Goal: Information Seeking & Learning: Learn about a topic

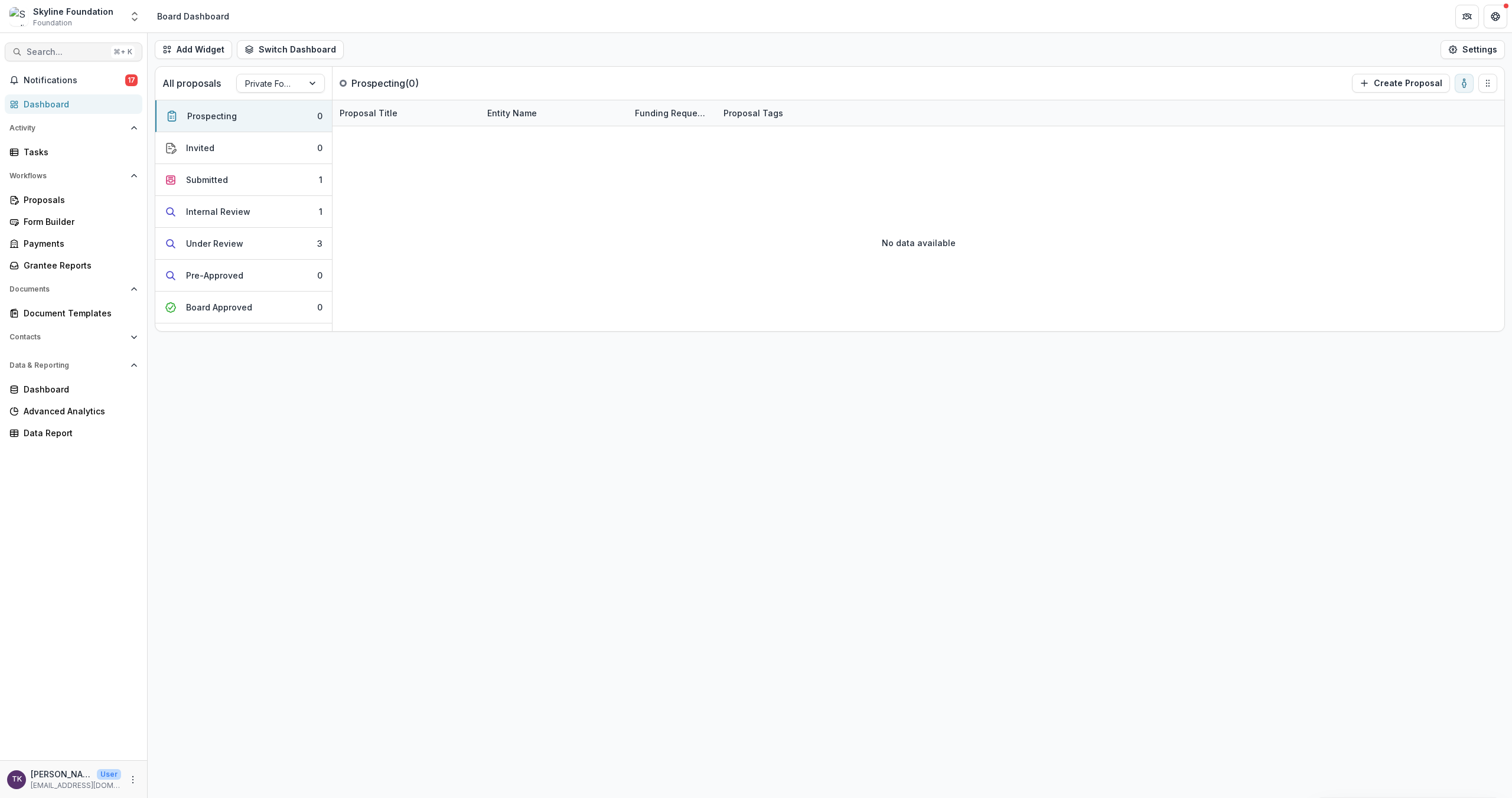
click at [75, 52] on span "Search..." at bounding box center [66, 52] width 80 height 10
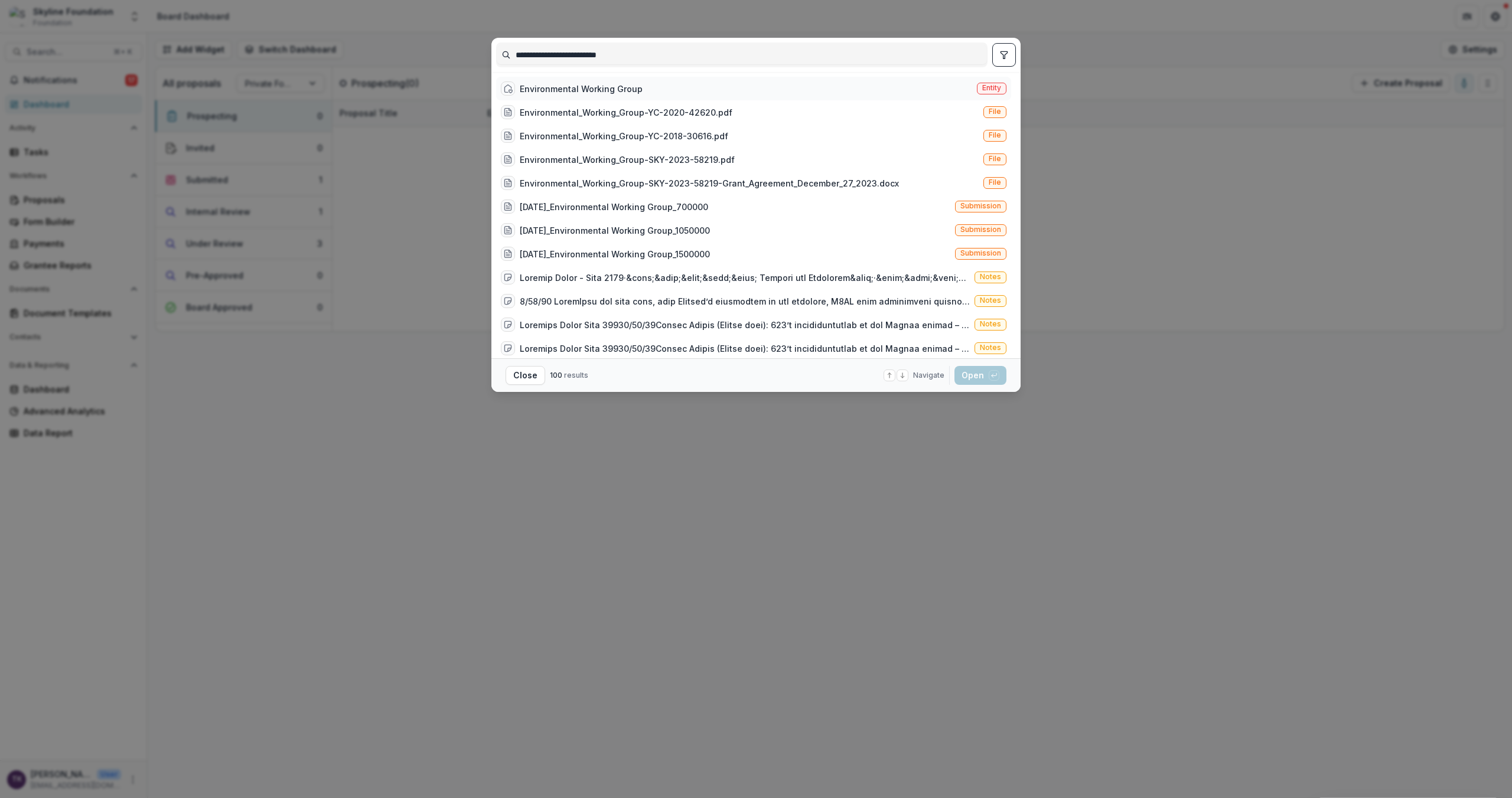
type input "**********"
click at [589, 87] on div "Environmental Working Group" at bounding box center [581, 89] width 123 height 12
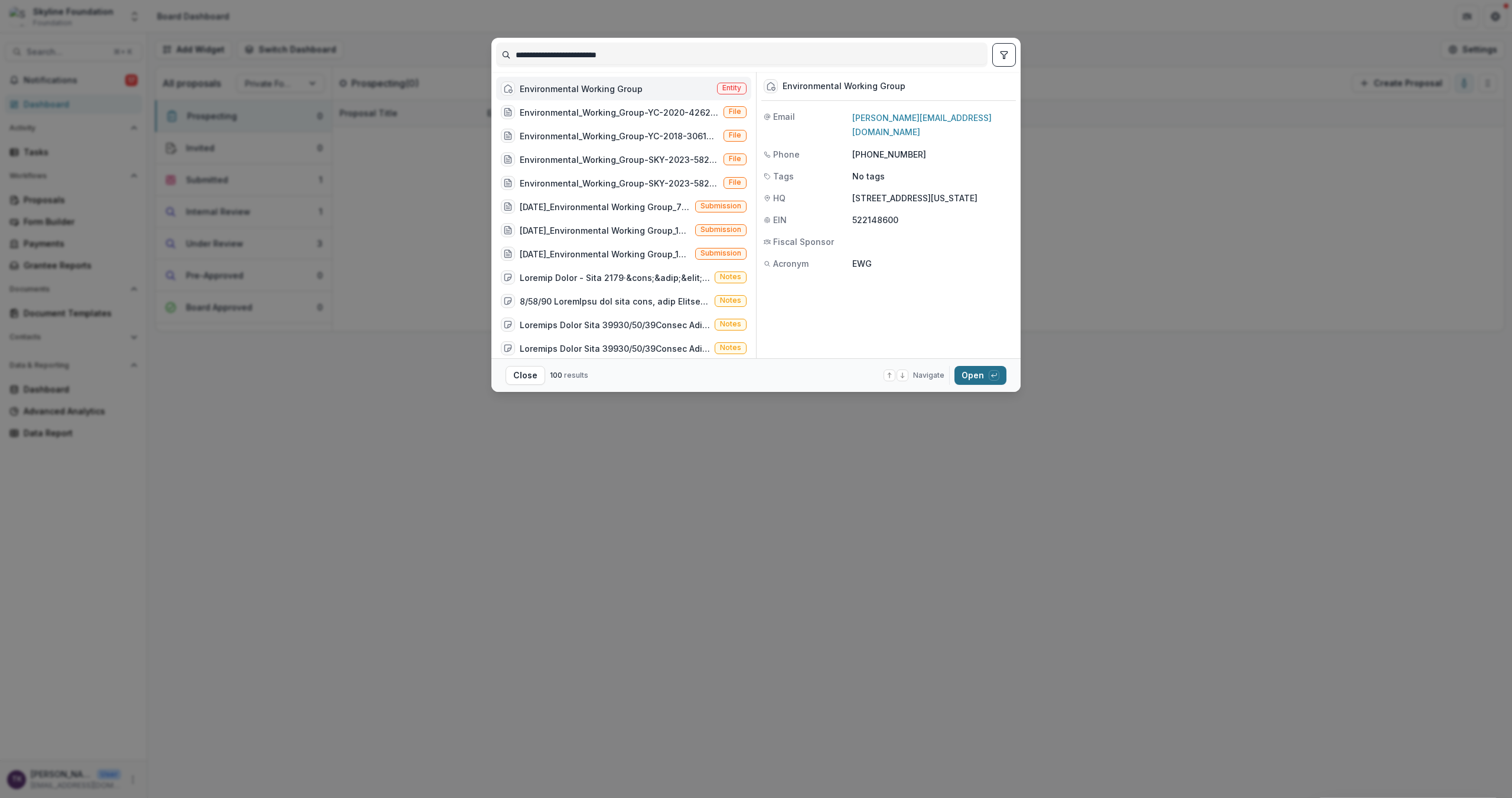
click at [976, 376] on button "Open with enter key" at bounding box center [980, 376] width 52 height 19
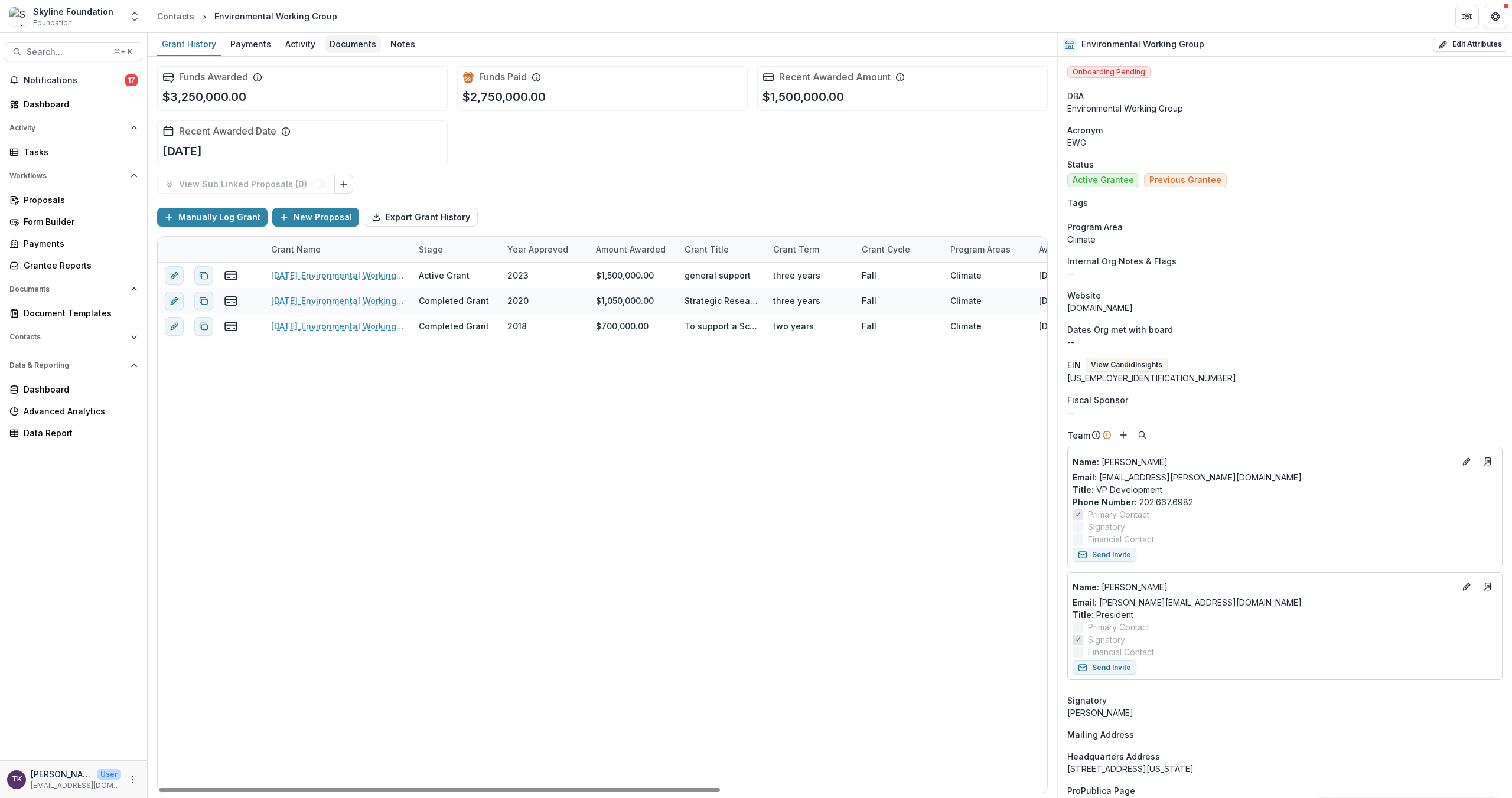
click at [350, 44] on div "Documents" at bounding box center [352, 43] width 56 height 17
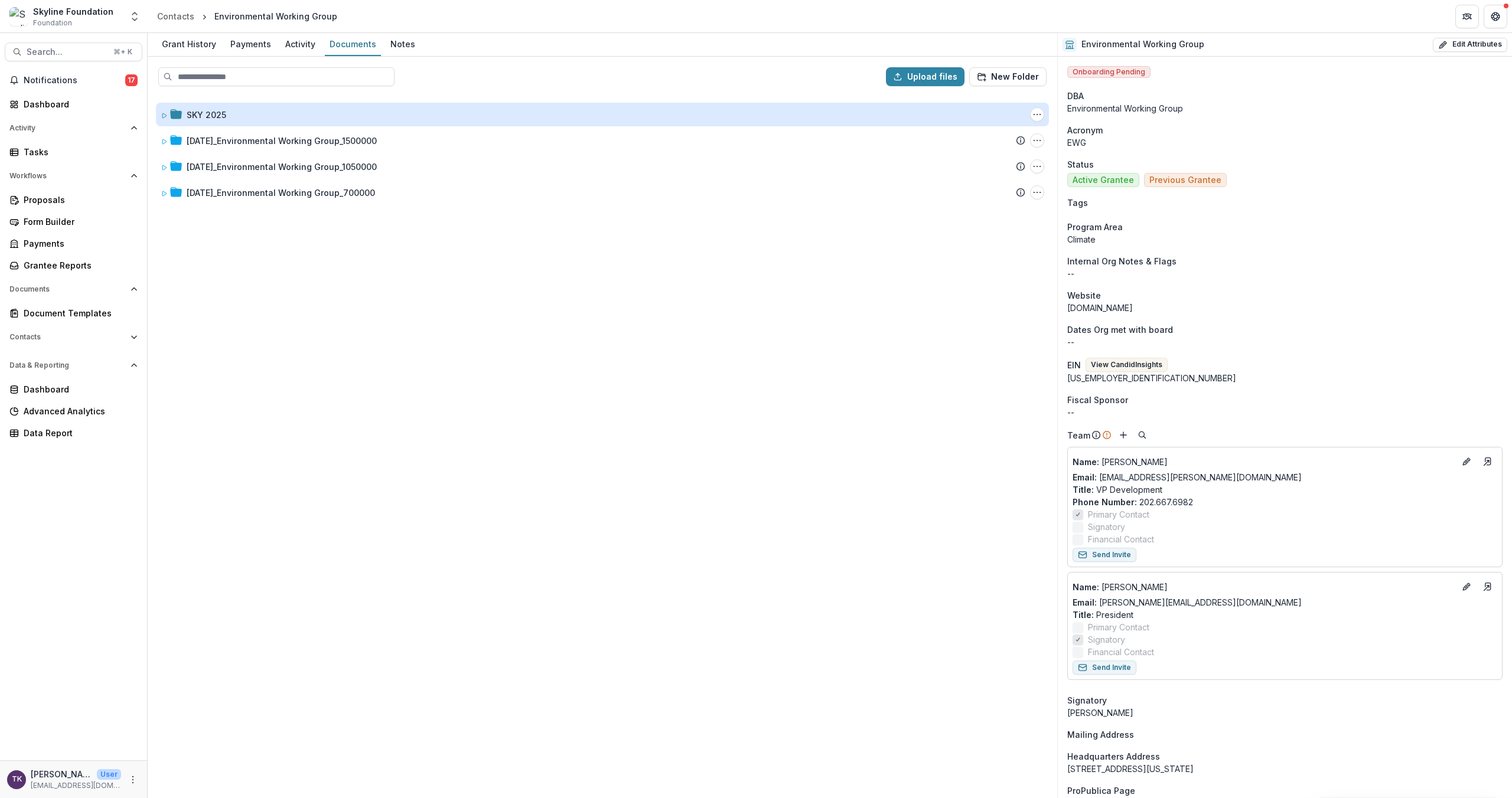
click at [198, 113] on div "SKY 2025" at bounding box center [207, 114] width 40 height 12
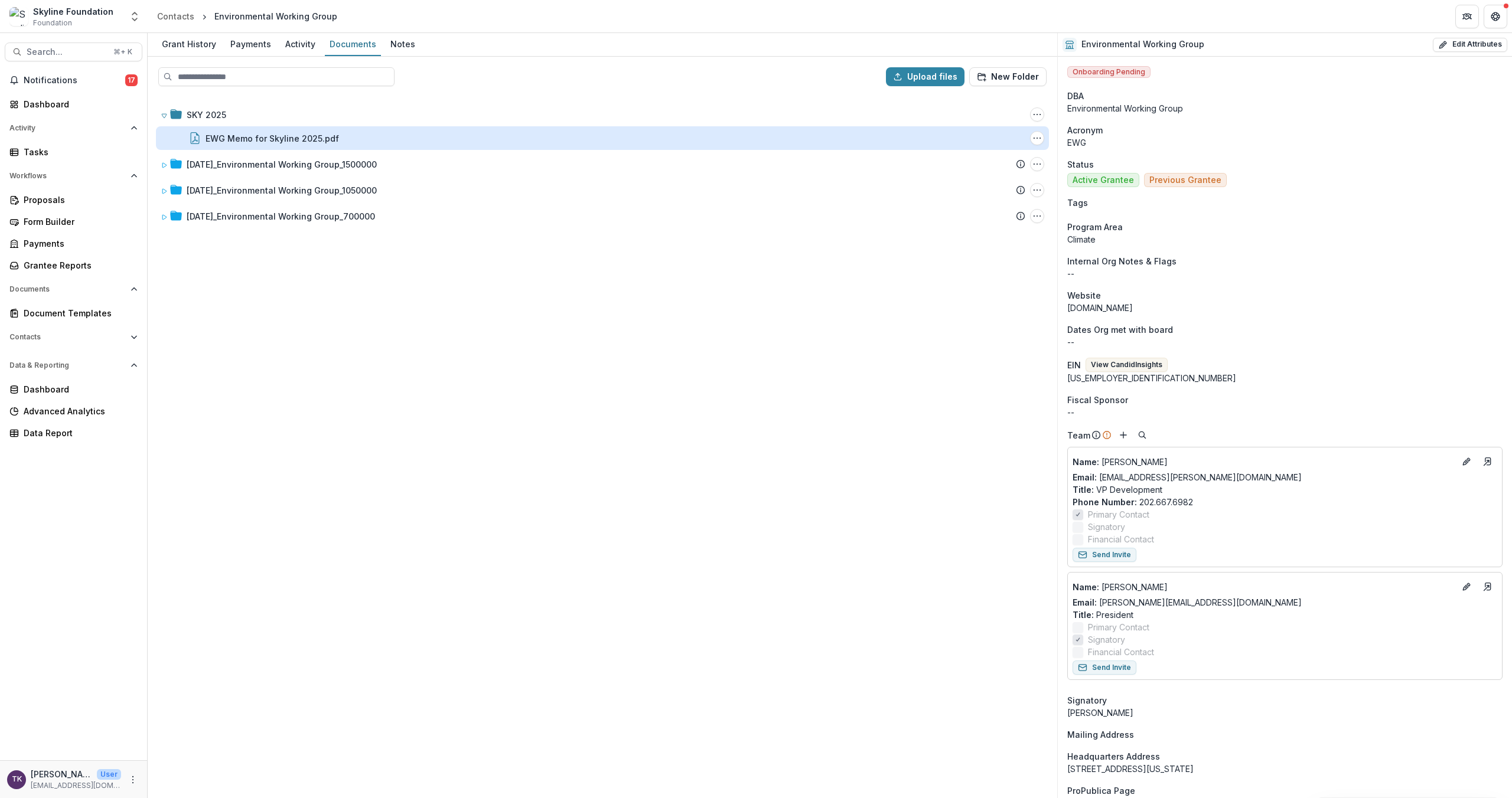
click at [253, 138] on div "EWG Memo for Skyline 2025.pdf" at bounding box center [273, 138] width 133 height 12
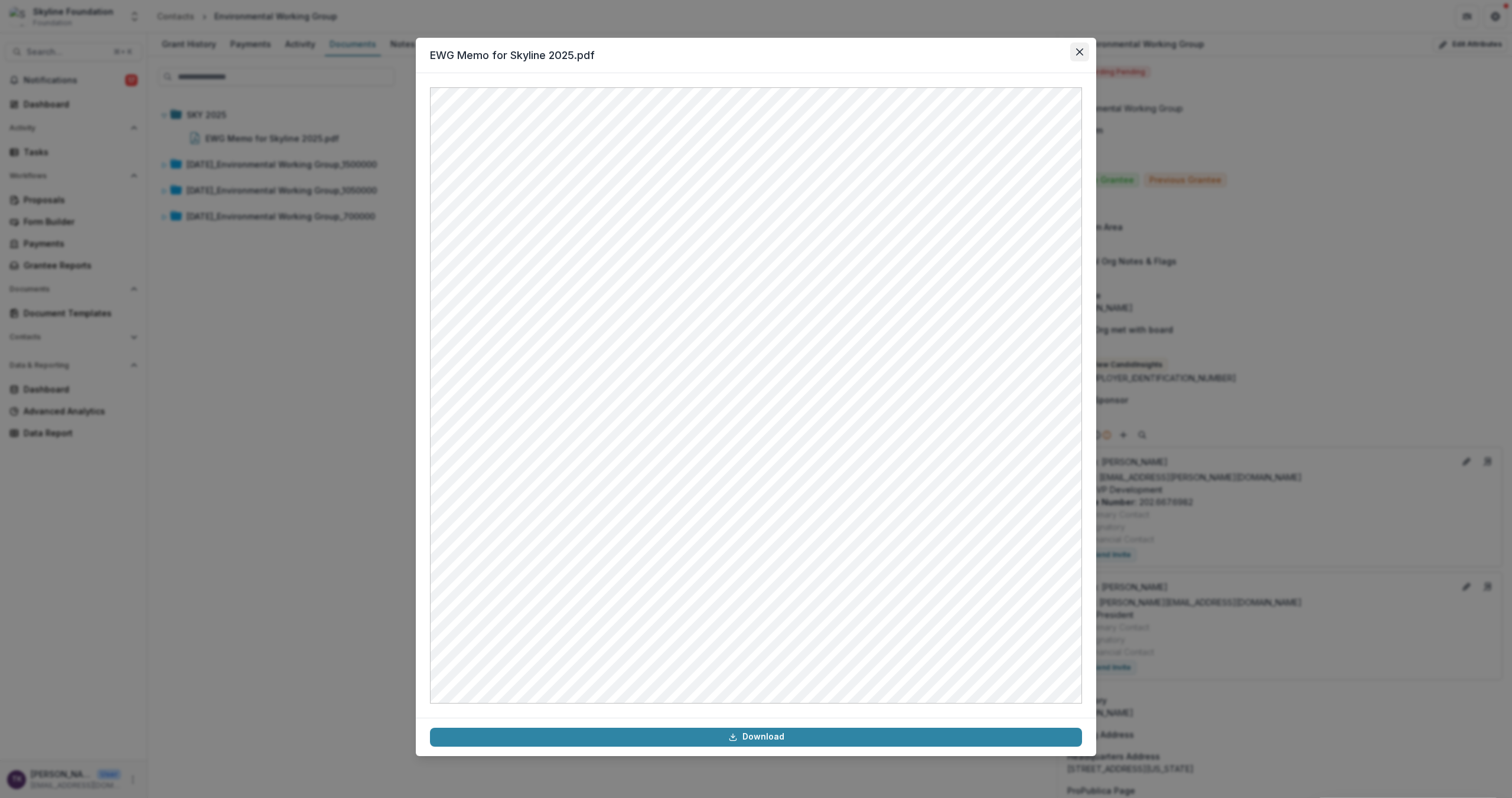
click at [1083, 51] on icon "Close" at bounding box center [1080, 52] width 7 height 7
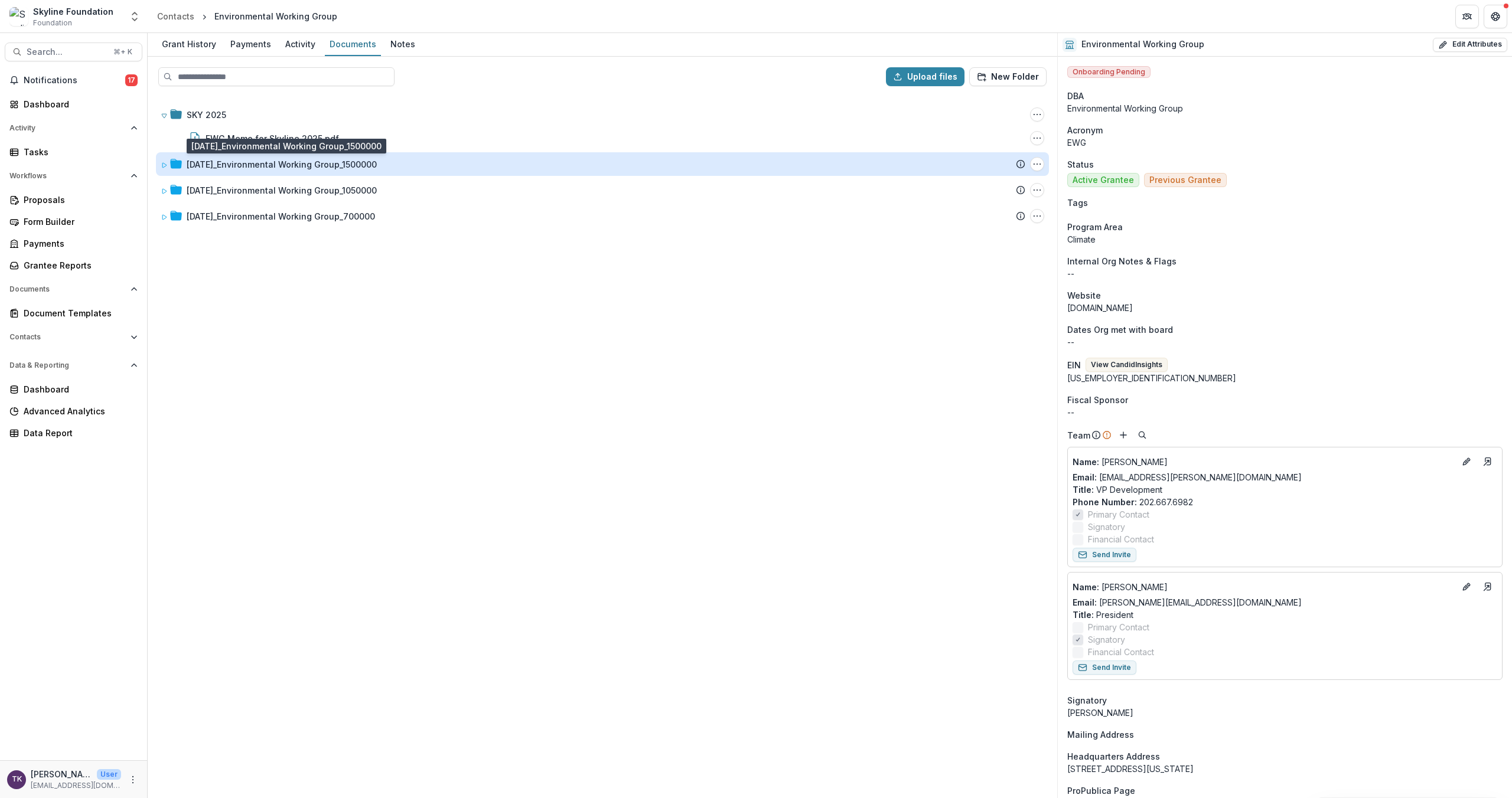
click at [265, 166] on div "12-04-2023_Environmental Working Group_1500000" at bounding box center [282, 164] width 190 height 12
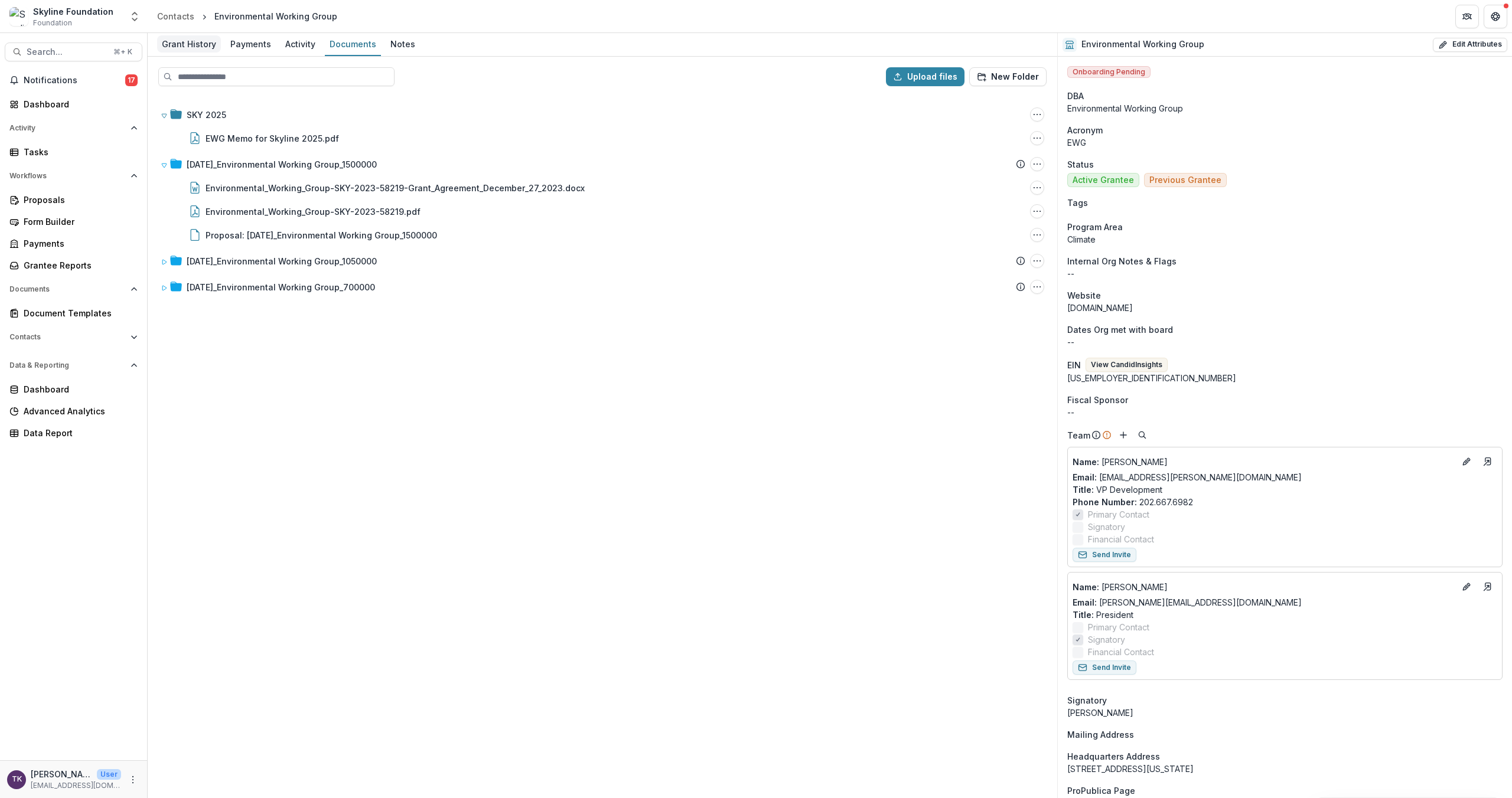
click at [210, 45] on div "Grant History" at bounding box center [188, 43] width 64 height 17
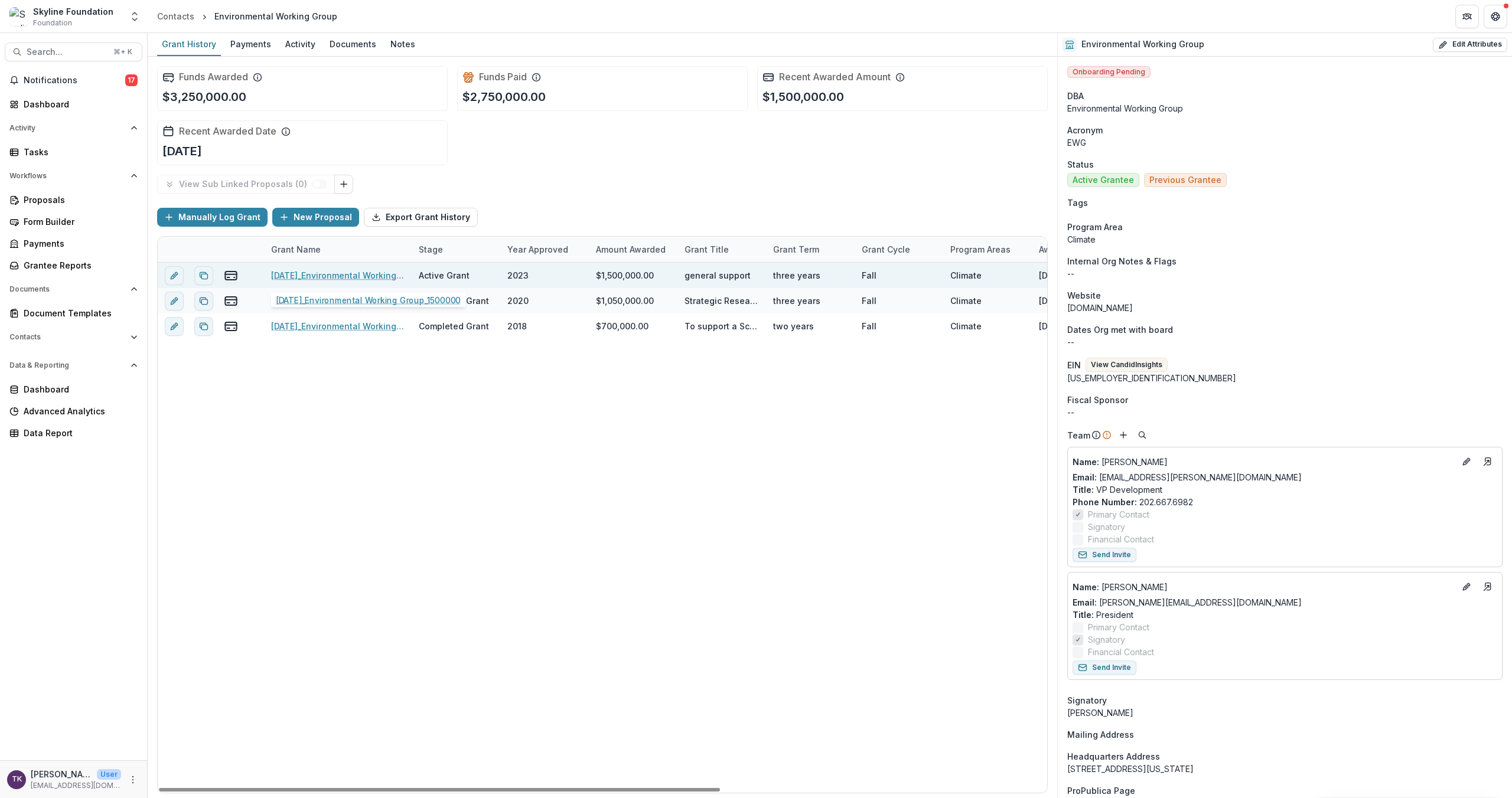
click at [338, 276] on link "12-04-2023_Environmental Working Group_1500000" at bounding box center [338, 275] width 133 height 12
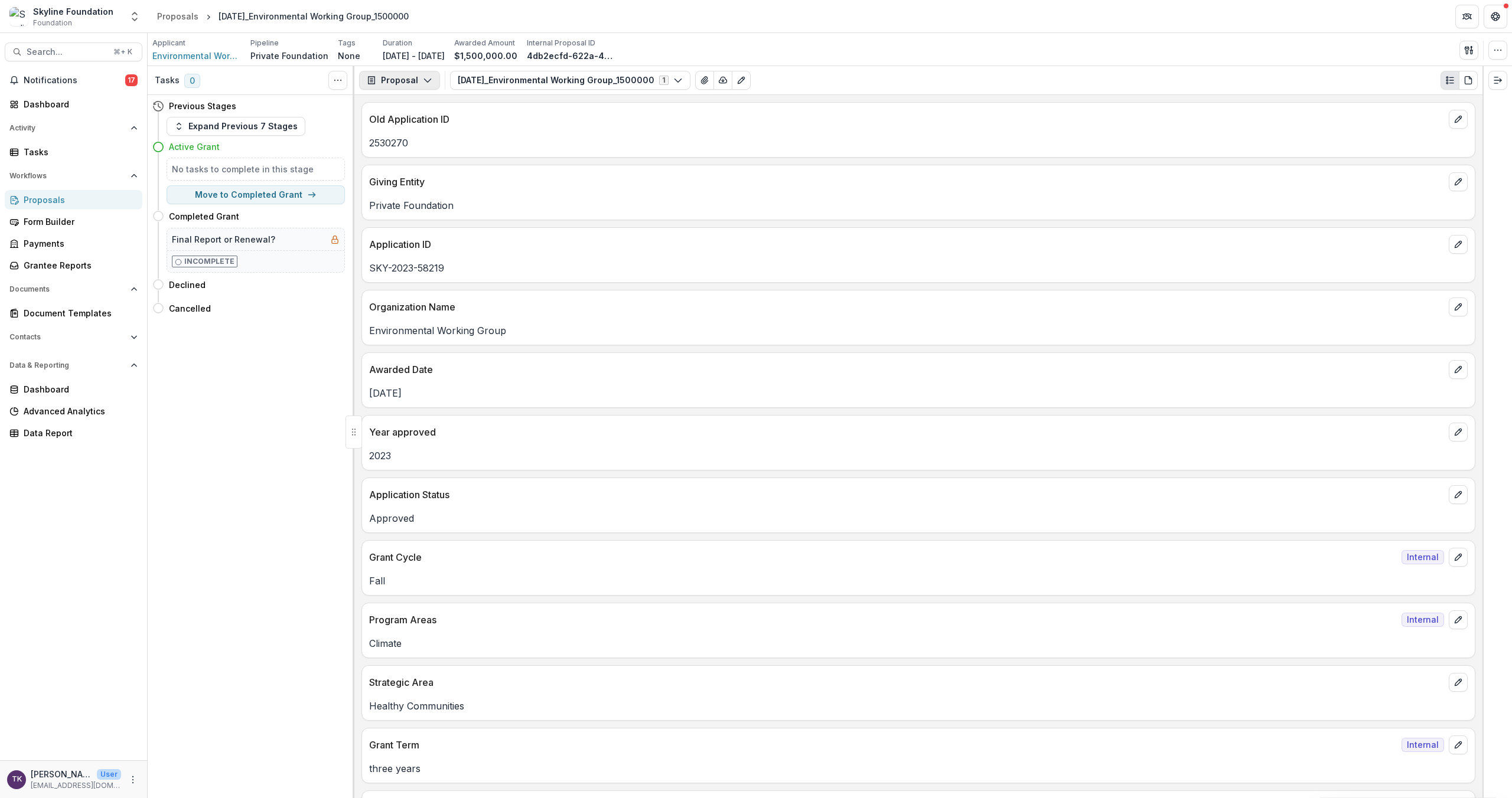
click at [418, 83] on button "Proposal" at bounding box center [399, 81] width 81 height 19
click at [432, 145] on div "Reports" at bounding box center [437, 146] width 108 height 12
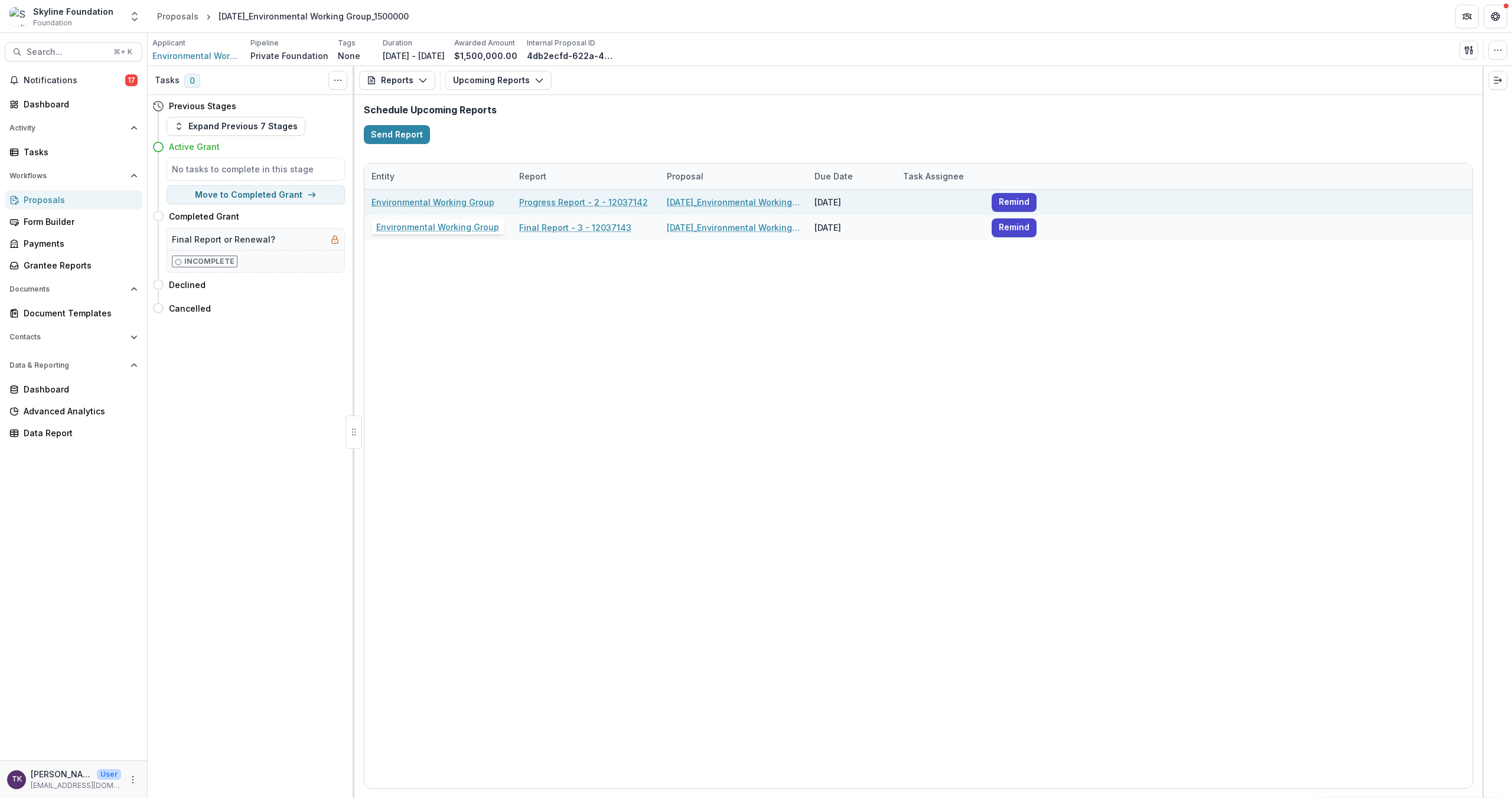
click at [421, 203] on link "Environmental Working Group" at bounding box center [433, 202] width 123 height 12
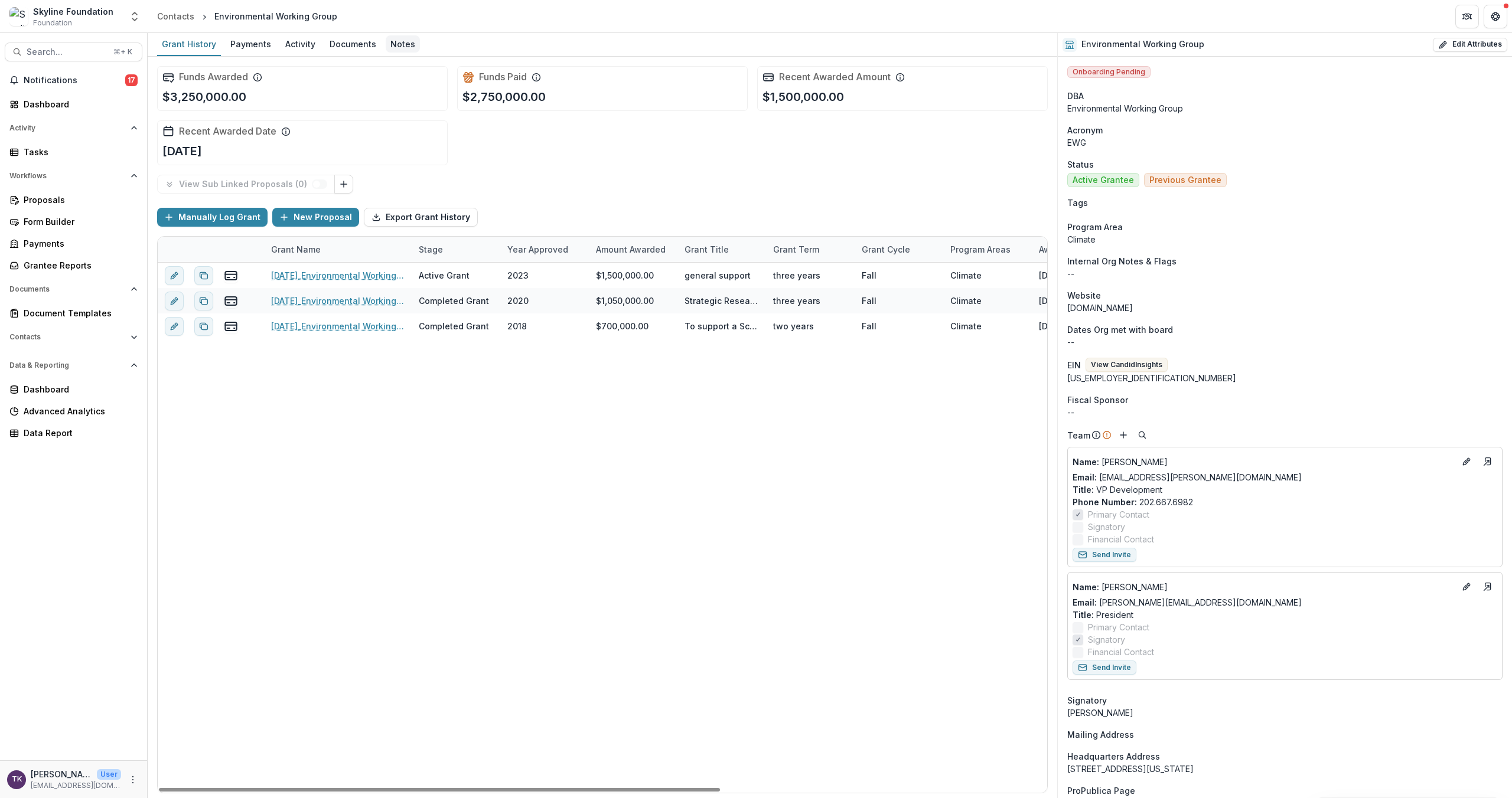
click at [407, 48] on div "Notes" at bounding box center [402, 43] width 34 height 17
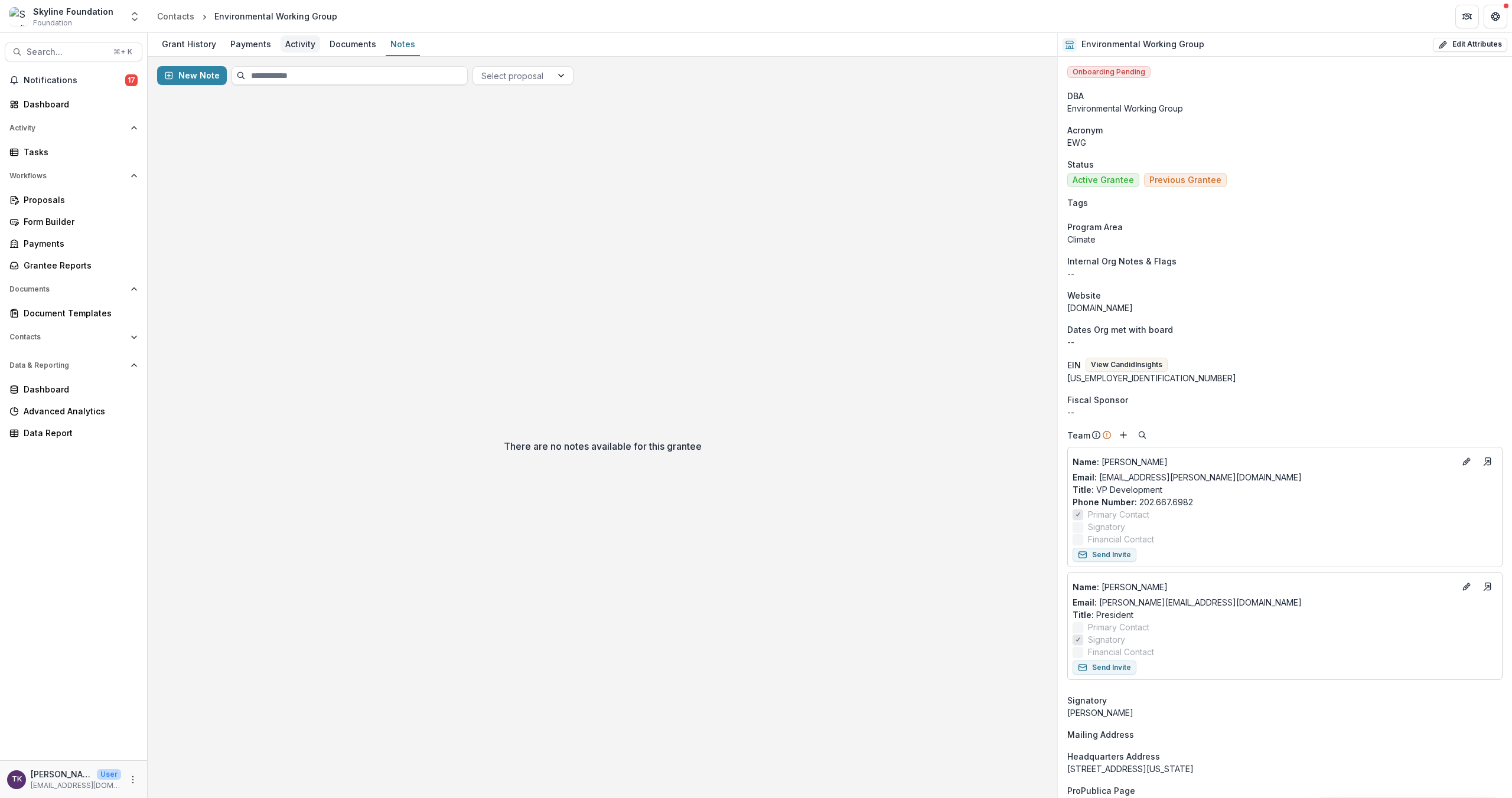
click at [305, 43] on div "Activity" at bounding box center [300, 43] width 40 height 17
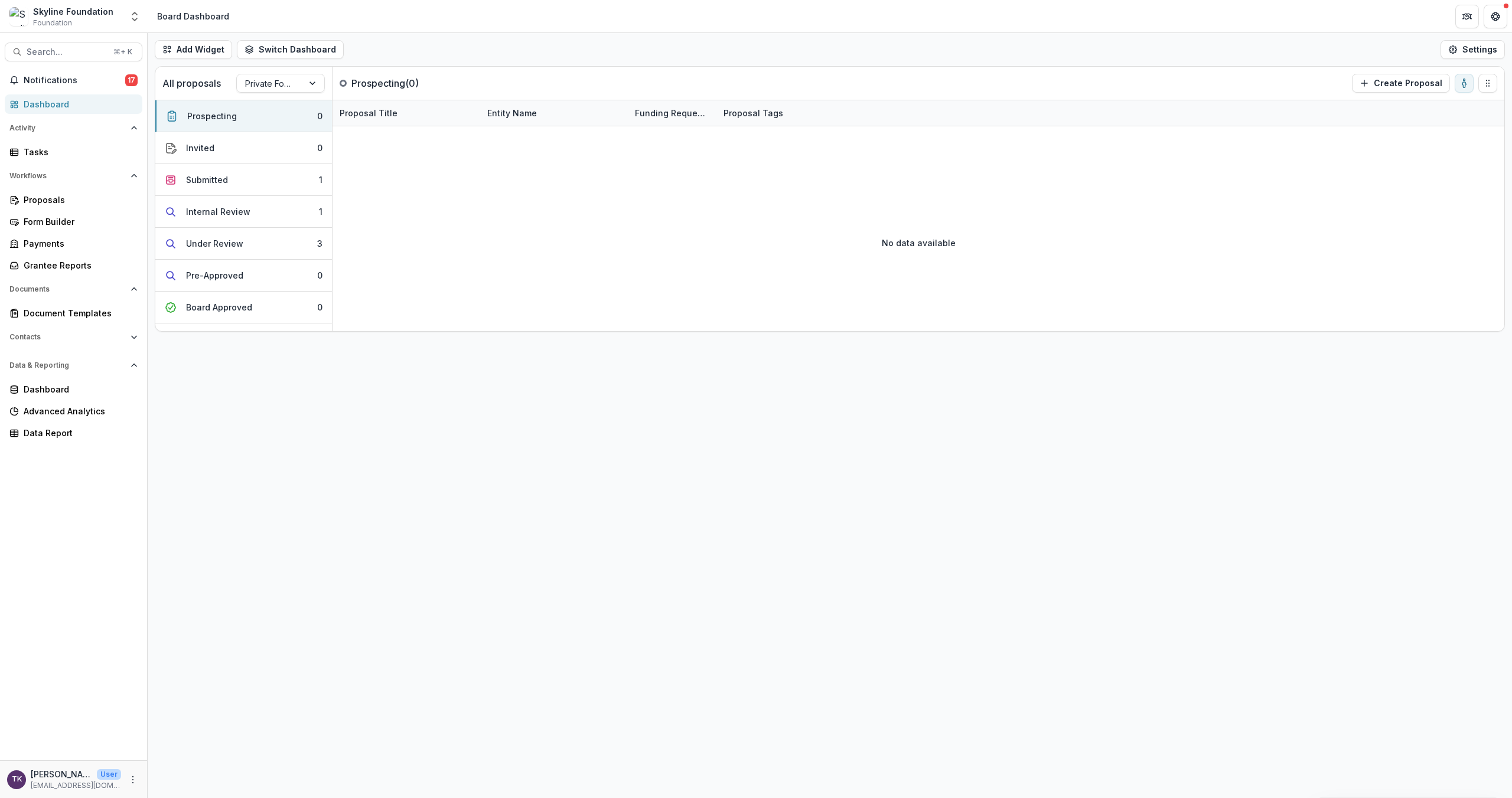
click at [60, 52] on span "Search..." at bounding box center [66, 52] width 80 height 10
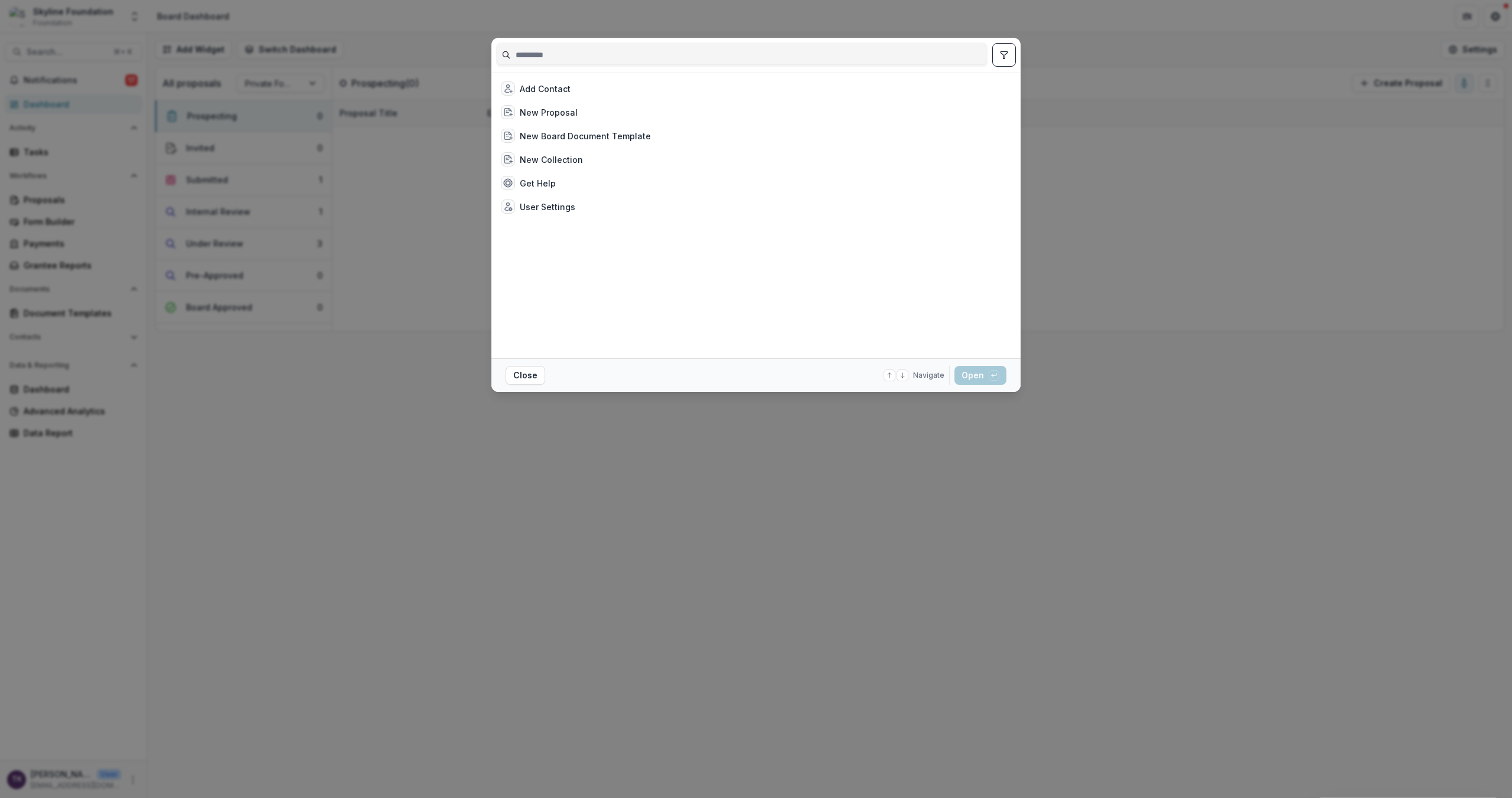
click at [595, 53] on input at bounding box center [741, 55] width 490 height 19
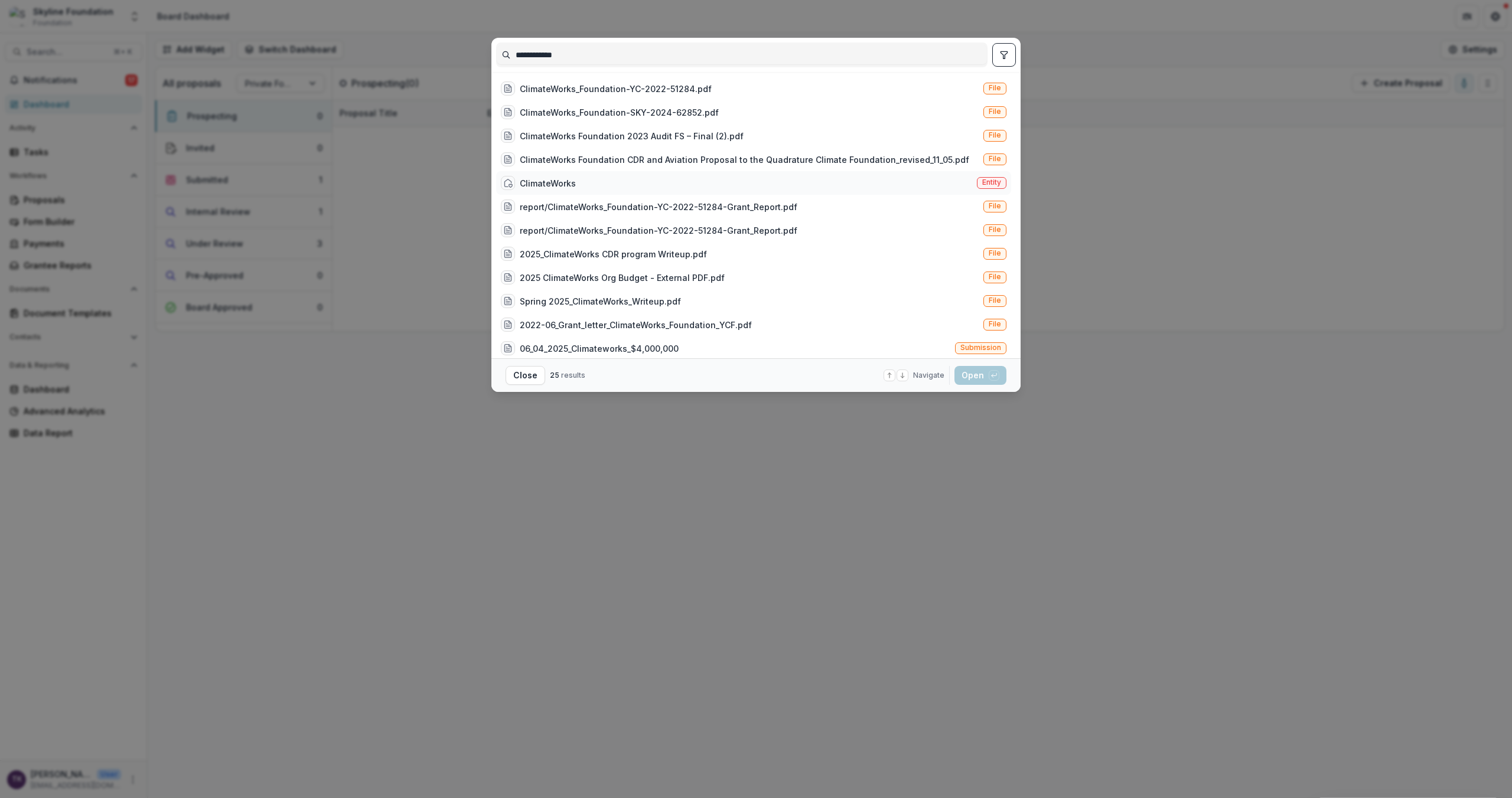
type input "**********"
click at [614, 182] on div "ClimateWorks Entity" at bounding box center [753, 183] width 515 height 23
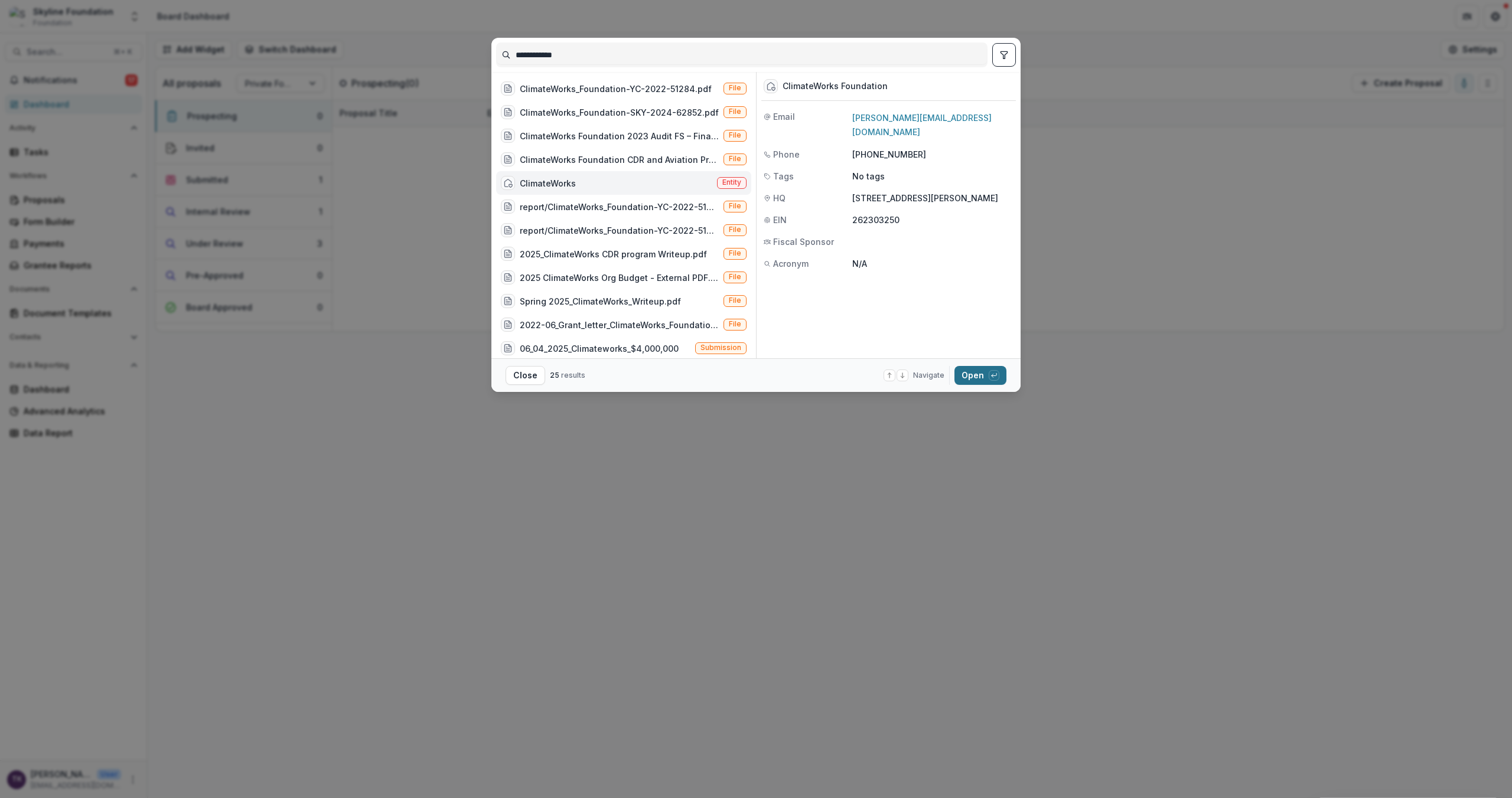
click at [979, 374] on button "Open with enter key" at bounding box center [980, 376] width 52 height 19
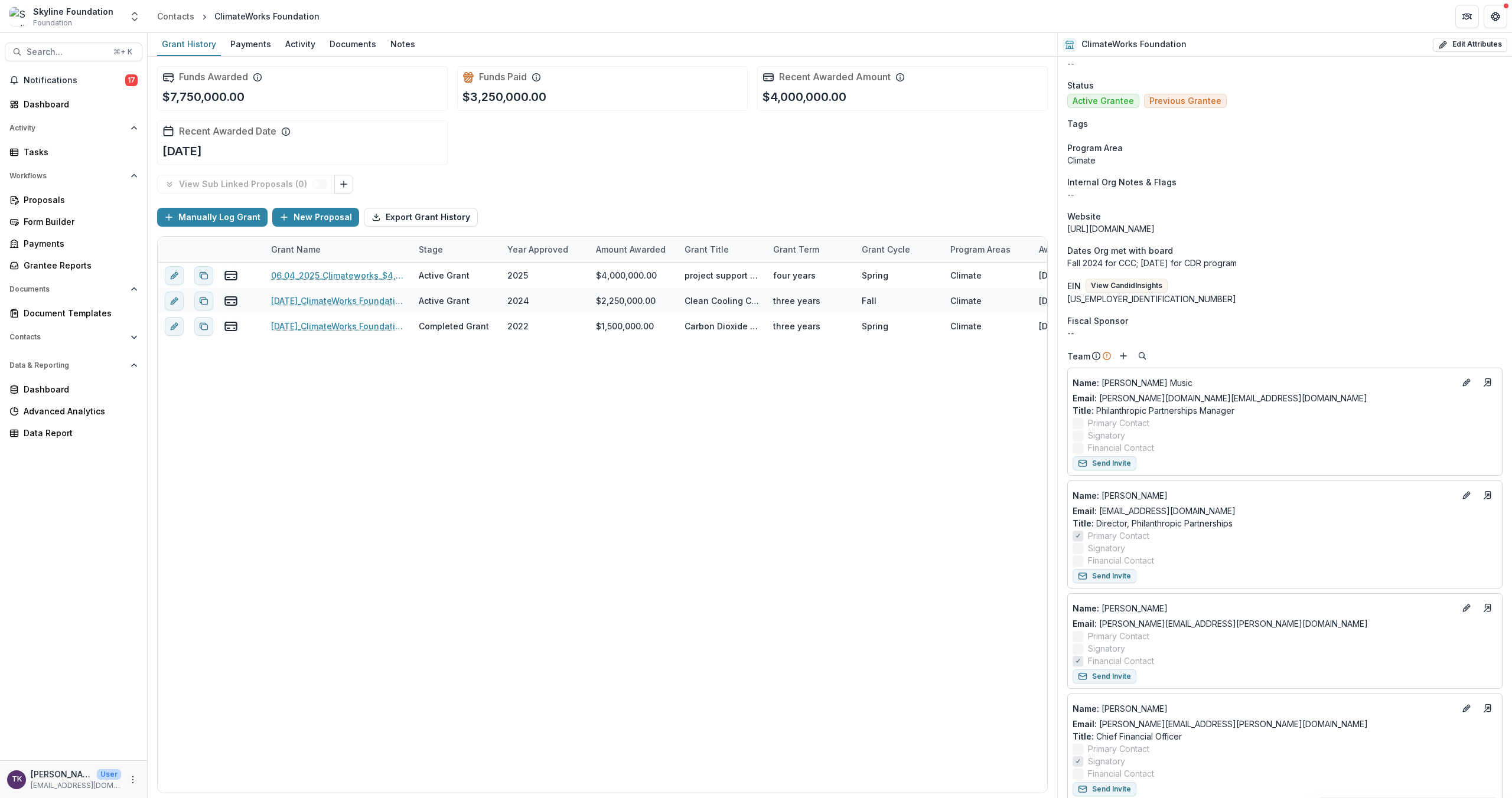
scroll to position [86, 0]
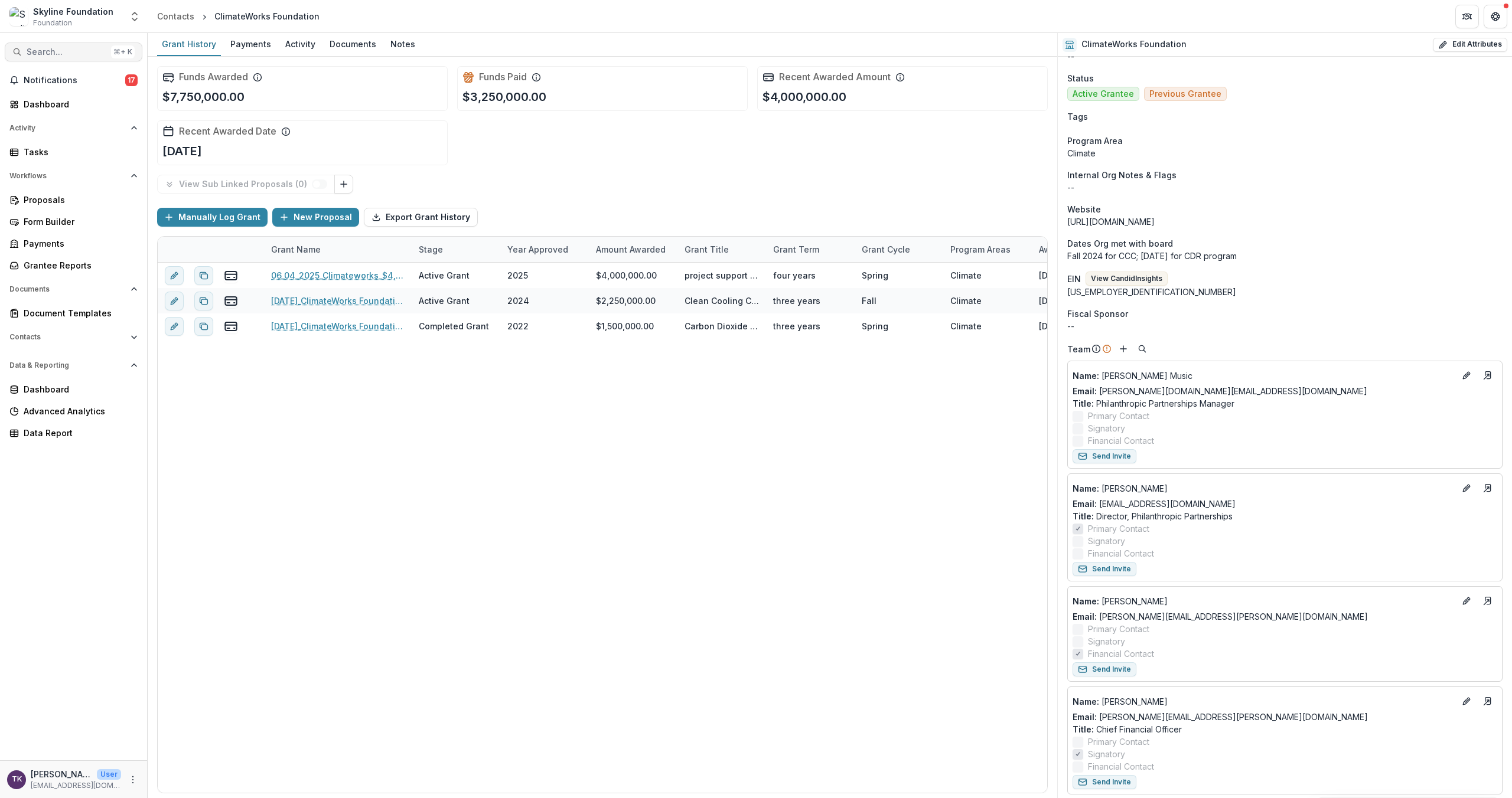
click at [84, 54] on span "Search..." at bounding box center [66, 52] width 80 height 10
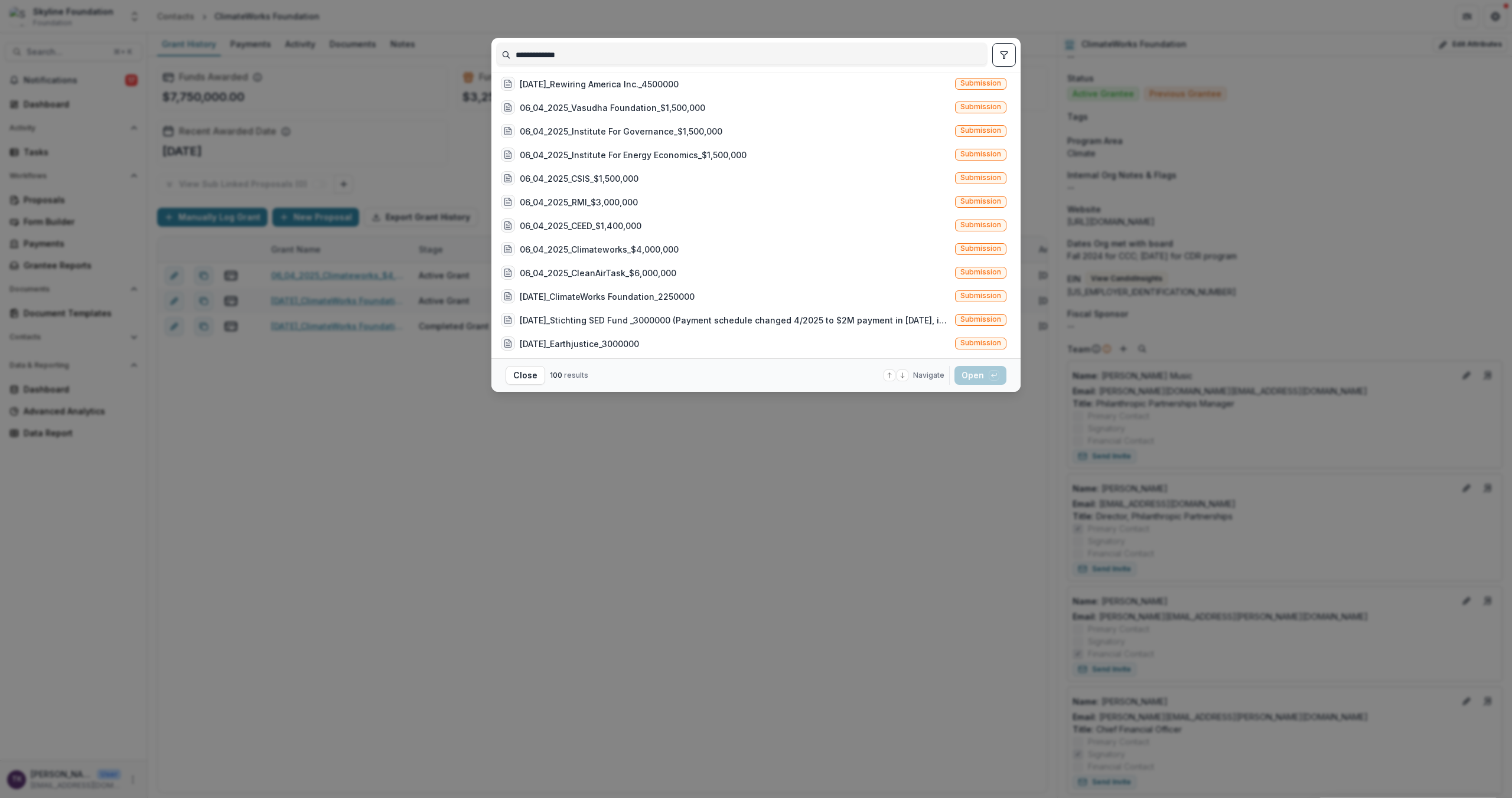
scroll to position [1744, 0]
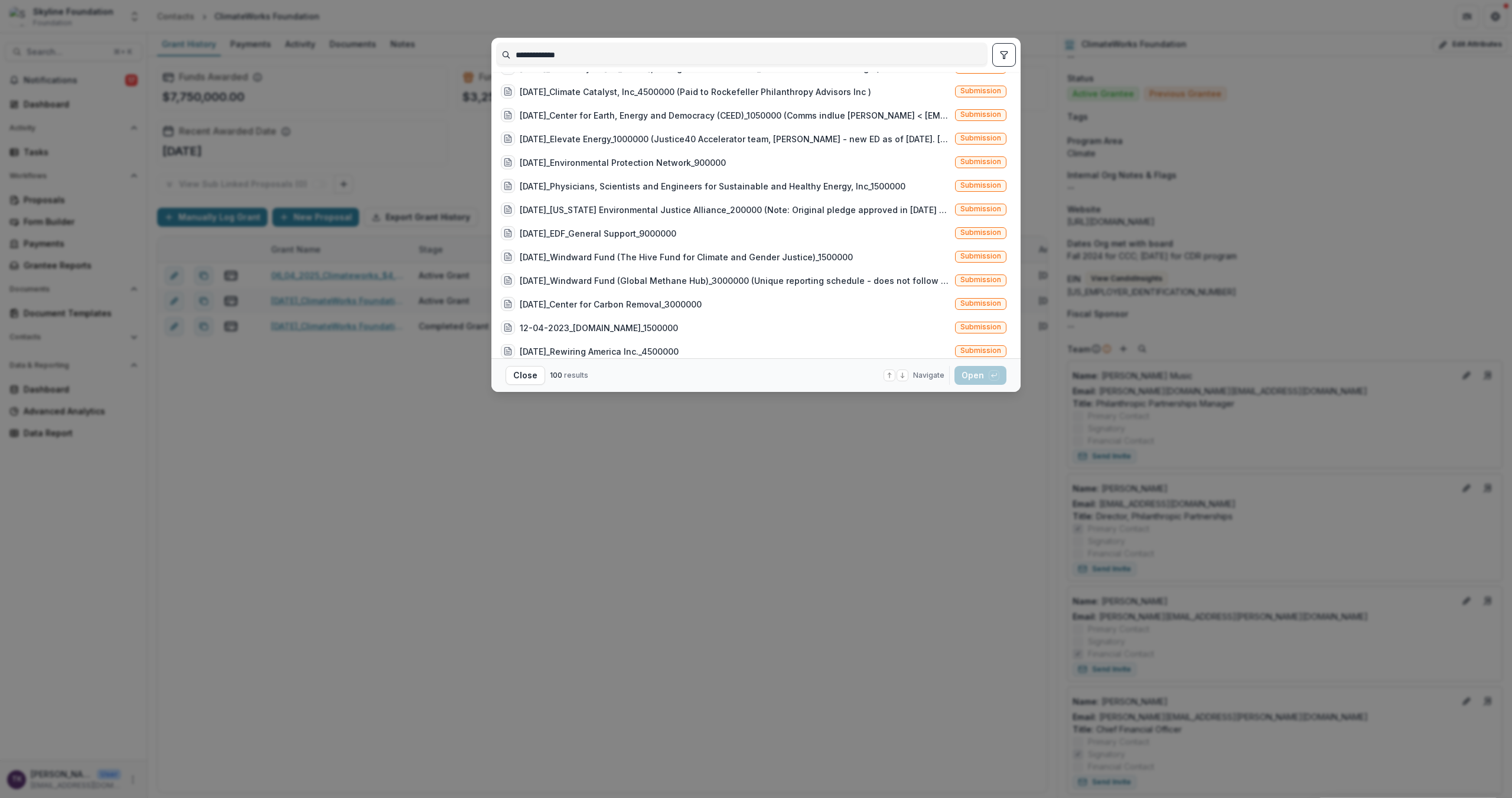
type input "**********"
drag, startPoint x: 504, startPoint y: 612, endPoint x: 506, endPoint y: 605, distance: 7.3
click at [505, 608] on div "**********" at bounding box center [756, 399] width 1512 height 798
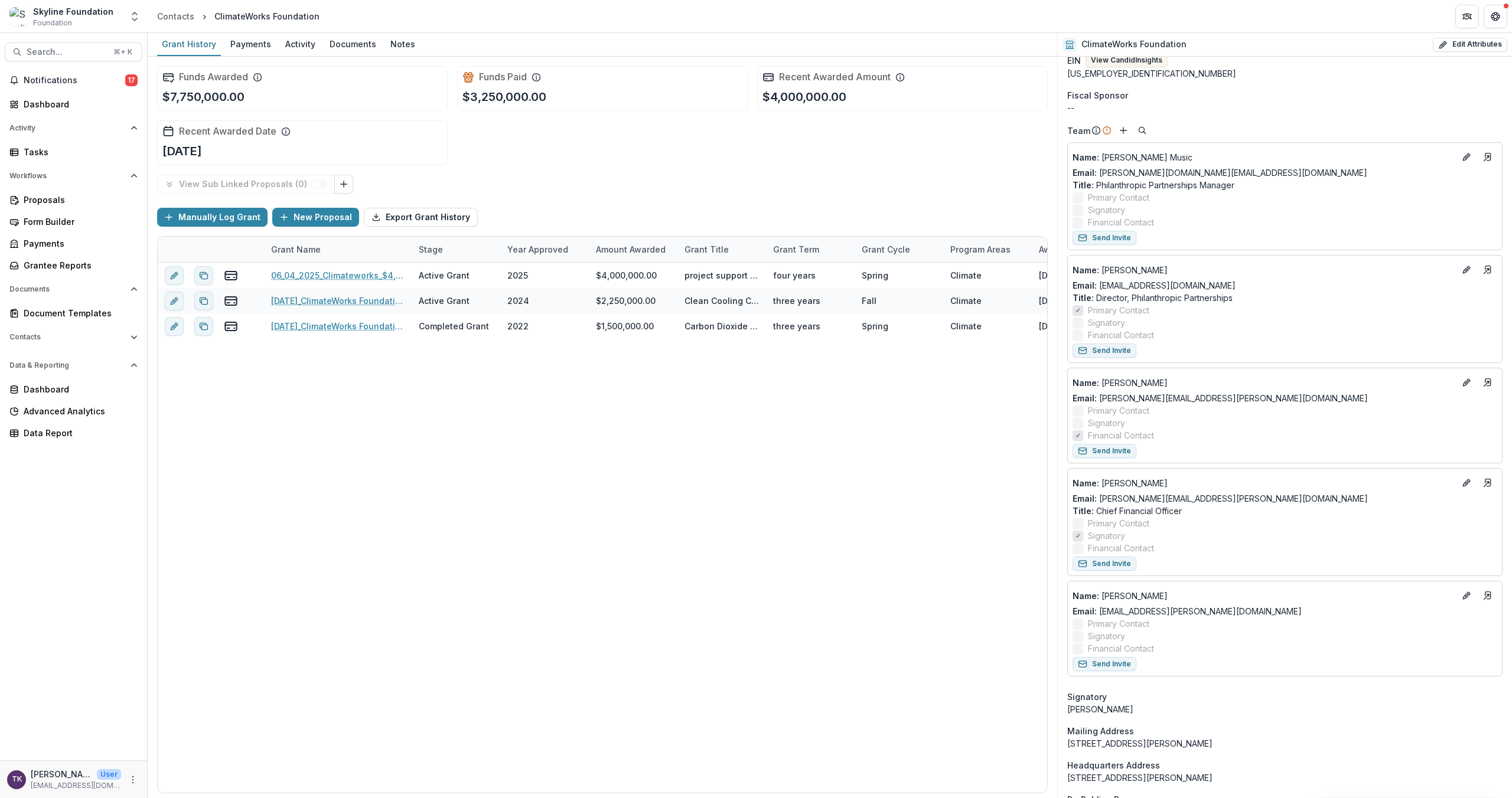
scroll to position [351, 0]
